Goal: Task Accomplishment & Management: Use online tool/utility

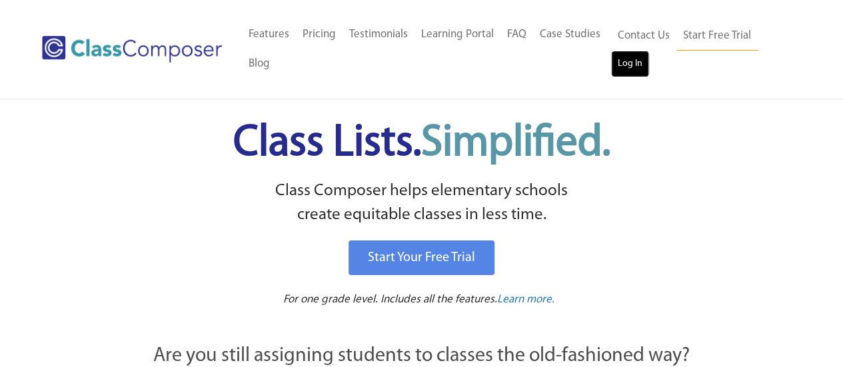
click at [620, 77] on link "Log In" at bounding box center [630, 64] width 38 height 27
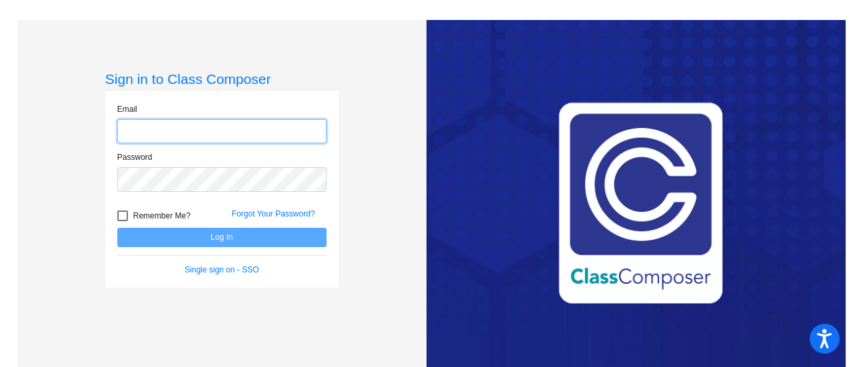
type input "[EMAIL_ADDRESS][PERSON_NAME][DOMAIN_NAME]"
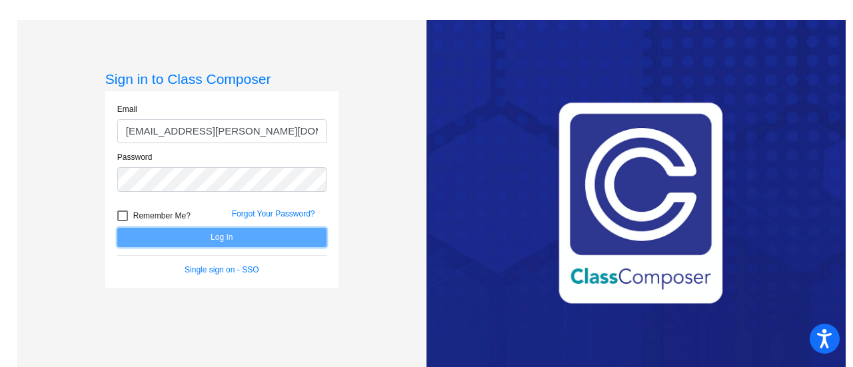
click at [171, 235] on button "Log In" at bounding box center [221, 237] width 209 height 19
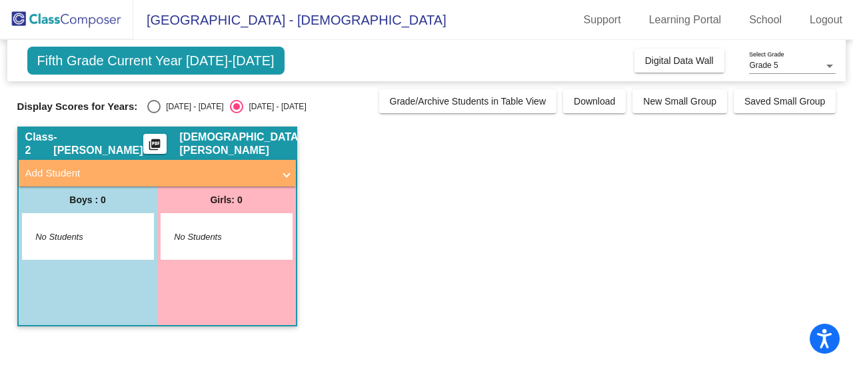
click at [295, 53] on div "Fifth Grade Current Year [DATE]-[DATE] Add, Move, or Retain Students Off On Inc…" at bounding box center [426, 60] width 839 height 41
click at [552, 44] on div "Fifth Grade Current Year [DATE]-[DATE] Add, Move, or Retain Students Off On Inc…" at bounding box center [426, 60] width 839 height 41
